Goal: Transaction & Acquisition: Obtain resource

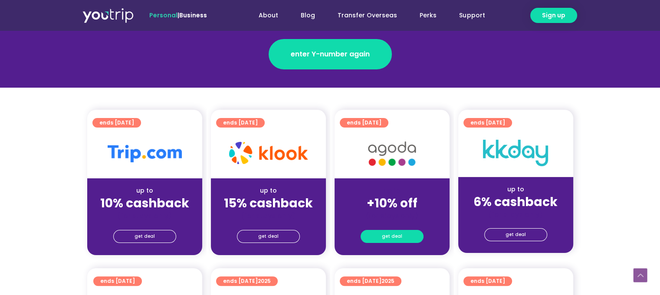
click at [384, 234] on span "get deal" at bounding box center [392, 236] width 20 height 12
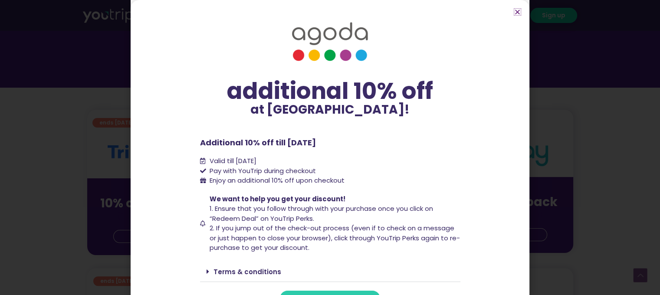
scroll to position [17, 0]
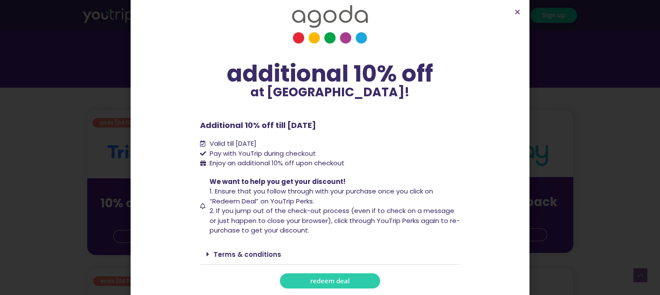
click at [238, 255] on link "Terms & conditions" at bounding box center [248, 254] width 68 height 9
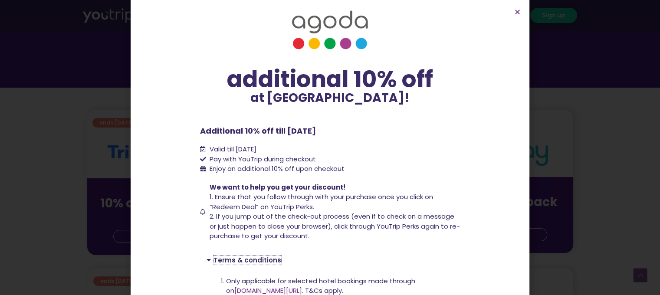
scroll to position [89, 0]
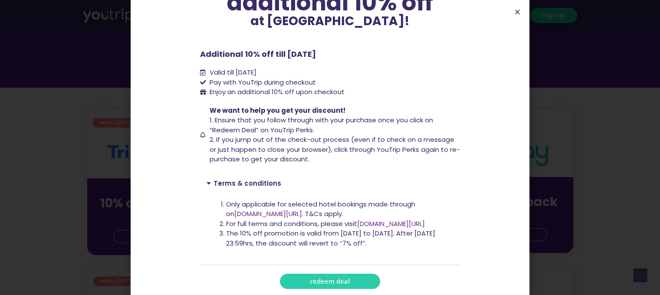
click at [625, 147] on div "additional 10% off at [GEOGRAPHIC_DATA]! additional 10% off at [GEOGRAPHIC_DATA…" at bounding box center [330, 147] width 660 height 295
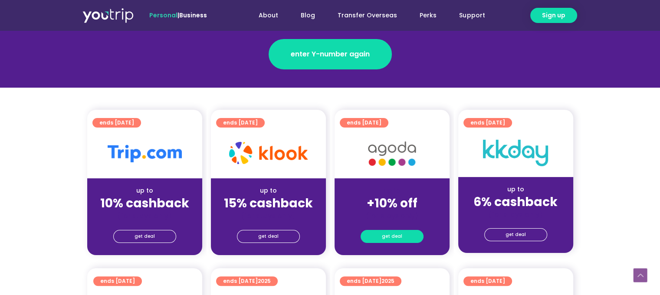
click at [392, 233] on span "get deal" at bounding box center [392, 236] width 20 height 12
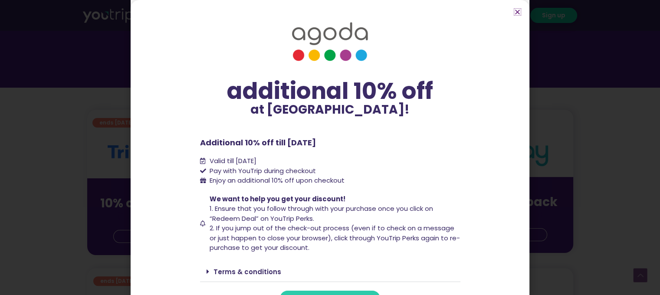
scroll to position [17, 0]
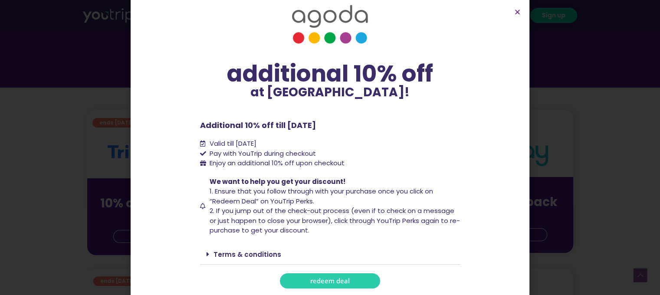
click at [299, 281] on link "redeem deal" at bounding box center [330, 280] width 100 height 15
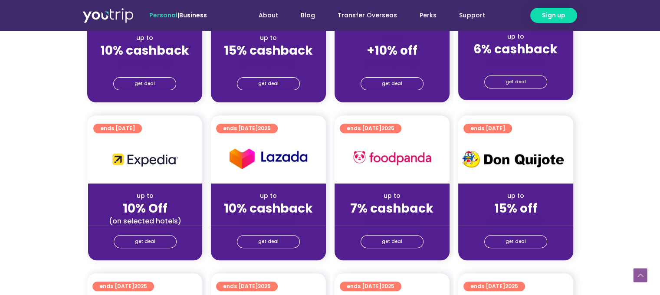
scroll to position [262, 0]
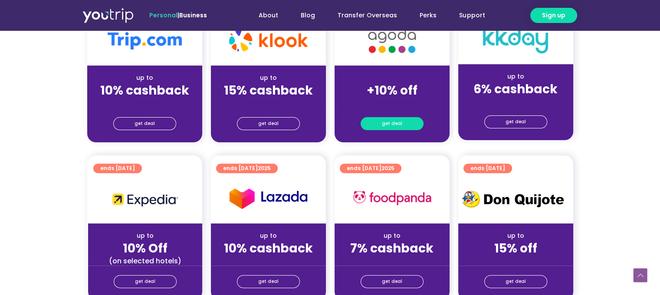
click at [382, 125] on link "get deal" at bounding box center [392, 123] width 63 height 13
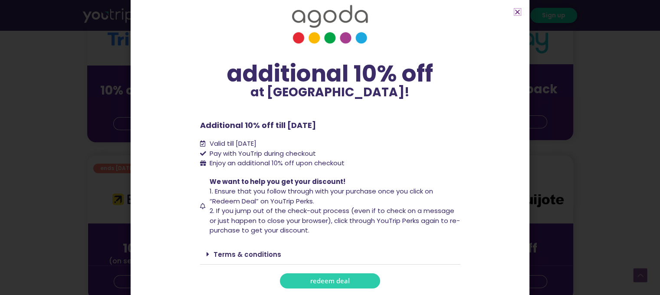
scroll to position [17, 0]
click at [300, 243] on link "redeem deal" at bounding box center [330, 281] width 100 height 15
